Goal: Task Accomplishment & Management: Manage account settings

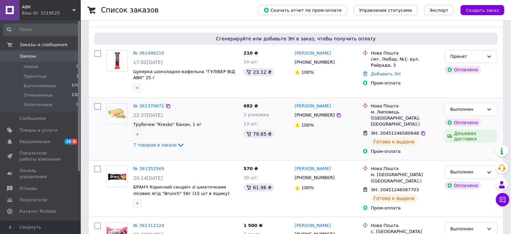
scroll to position [168, 0]
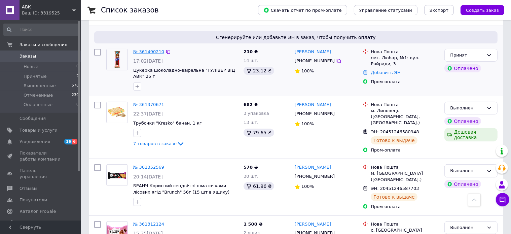
click at [138, 49] on link "№ 361490210" at bounding box center [148, 51] width 31 height 5
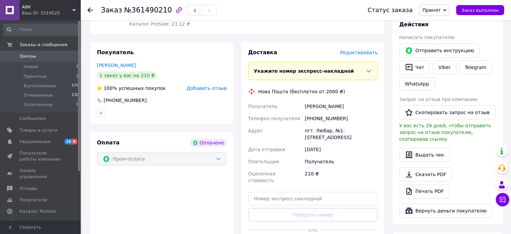
scroll to position [168, 0]
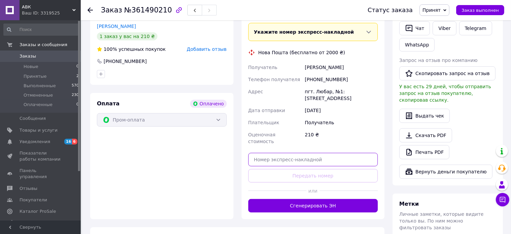
click at [271, 153] on input "text" at bounding box center [314, 159] width 130 height 13
paste input "20451247335004"
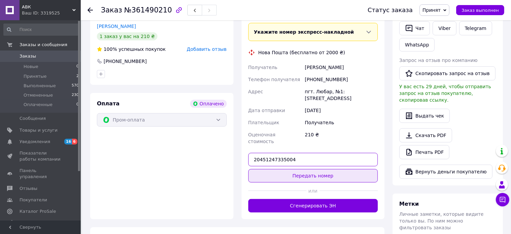
type input "20451247335004"
click at [285, 169] on button "Передать номер" at bounding box center [314, 175] width 130 height 13
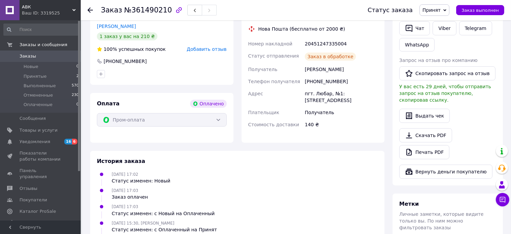
click at [438, 12] on span "Принят" at bounding box center [432, 9] width 18 height 5
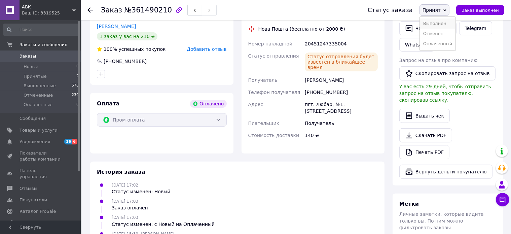
click at [437, 23] on li "Выполнен" at bounding box center [438, 24] width 36 height 10
click at [89, 9] on use at bounding box center [90, 9] width 5 height 5
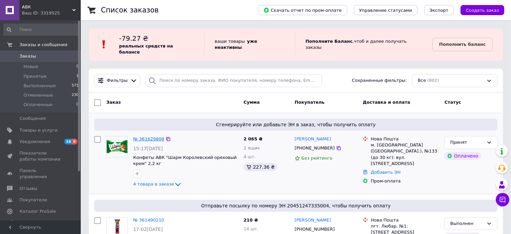
click at [153, 136] on link "№ 361629808" at bounding box center [148, 138] width 31 height 5
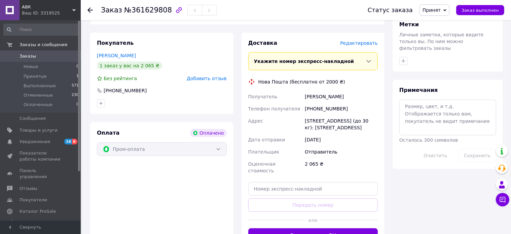
scroll to position [337, 0]
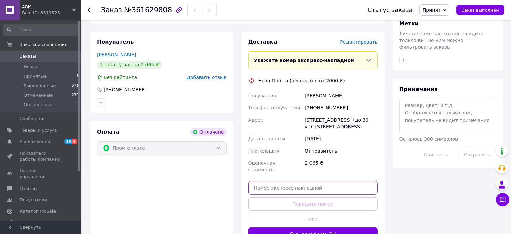
click at [261, 181] on input "text" at bounding box center [314, 187] width 130 height 13
paste input "20451247341093"
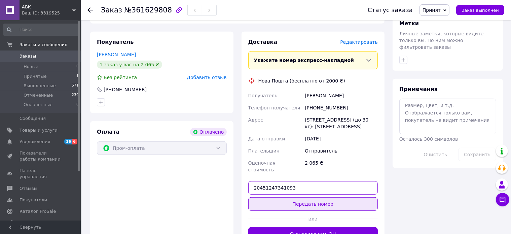
type input "20451247341093"
click at [268, 197] on button "Передать номер" at bounding box center [314, 203] width 130 height 13
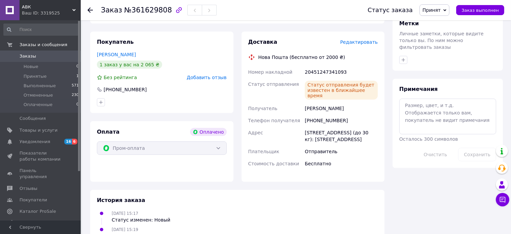
click at [441, 12] on span "Принят" at bounding box center [432, 9] width 18 height 5
click at [439, 23] on li "Выполнен" at bounding box center [438, 24] width 36 height 10
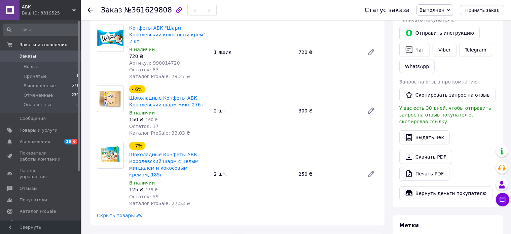
scroll to position [0, 0]
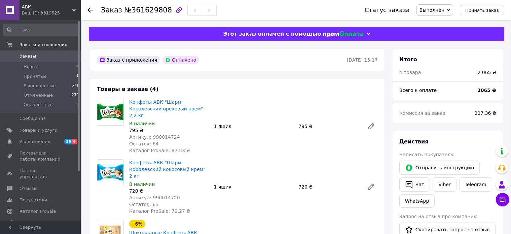
click at [89, 9] on icon at bounding box center [90, 9] width 5 height 5
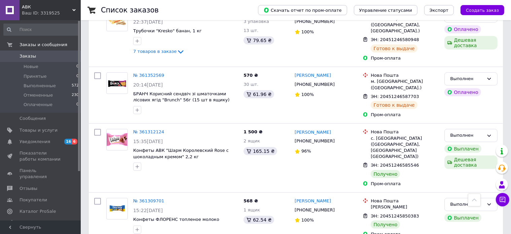
scroll to position [269, 0]
